Goal: Transaction & Acquisition: Obtain resource

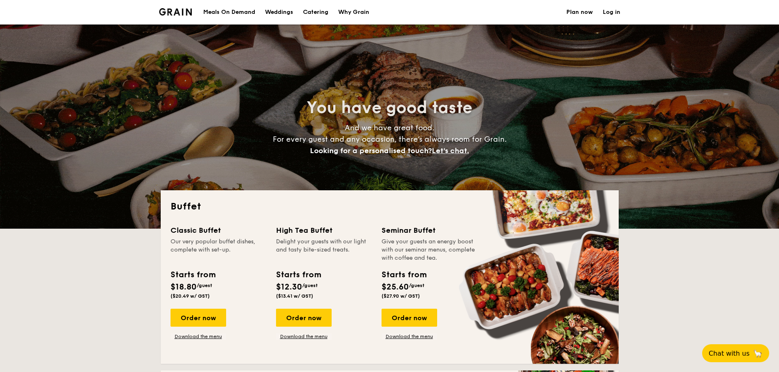
select select
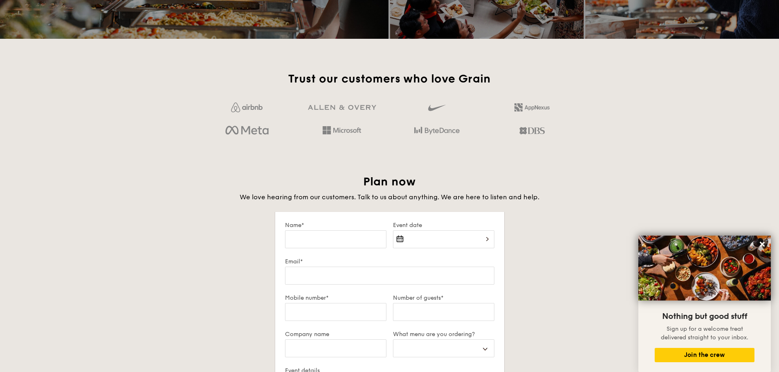
scroll to position [1227, 0]
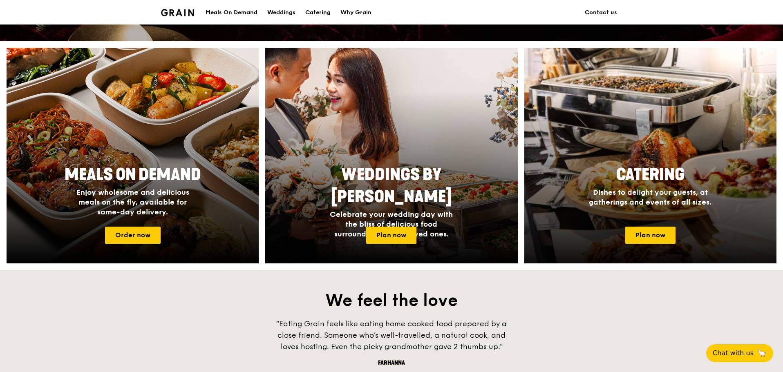
scroll to position [286, 0]
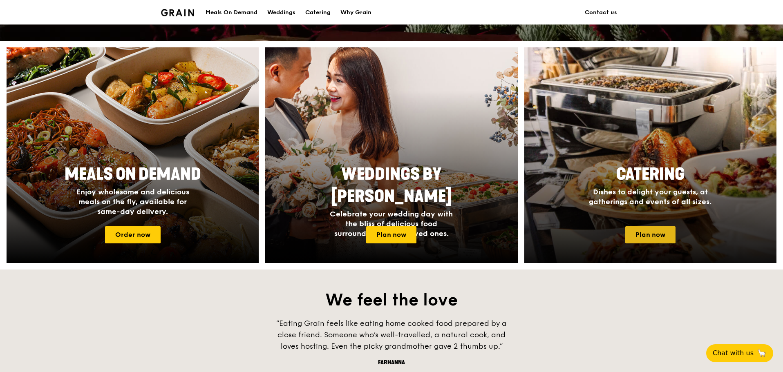
click at [648, 239] on link "Plan now" at bounding box center [651, 235] width 50 height 17
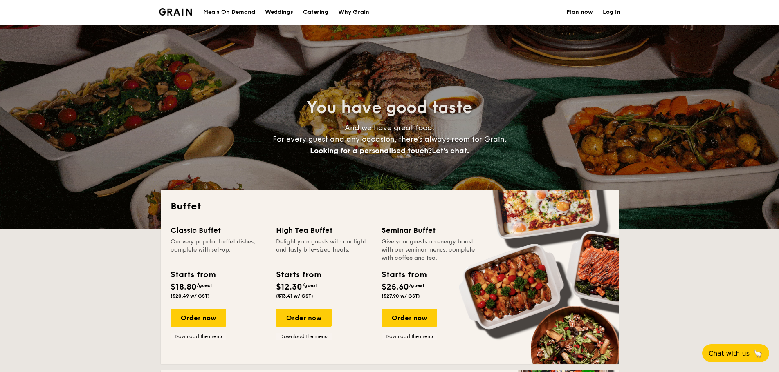
select select
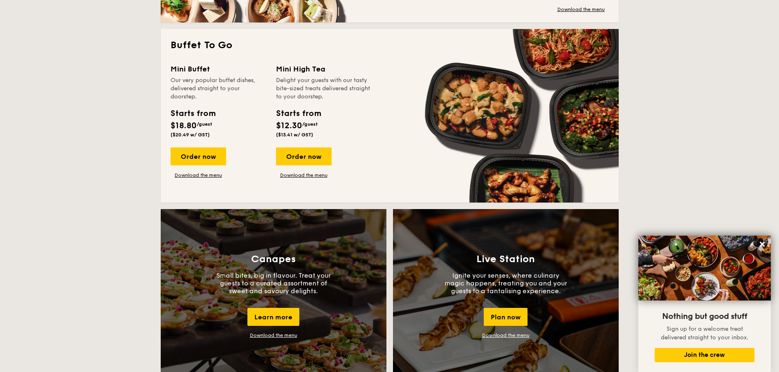
scroll to position [491, 0]
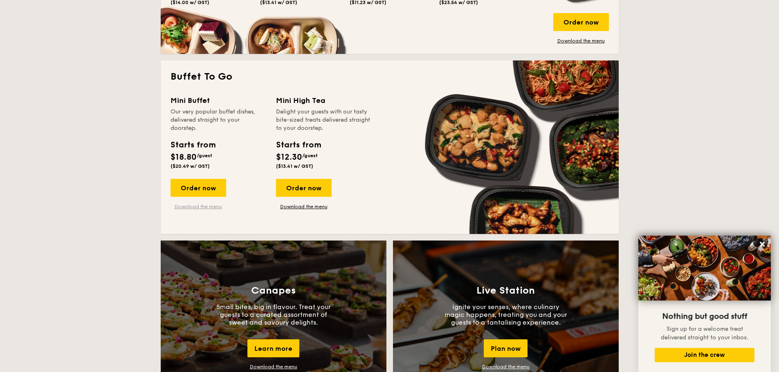
click at [199, 206] on link "Download the menu" at bounding box center [199, 207] width 56 height 7
